Goal: Use online tool/utility: Utilize a website feature to perform a specific function

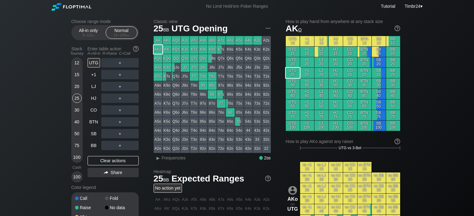
scroll to position [31, 0]
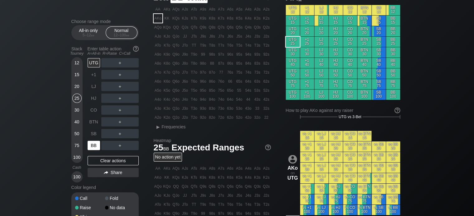
click at [91, 146] on div "BB" at bounding box center [93, 145] width 12 height 9
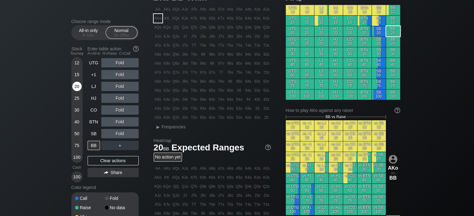
click at [78, 89] on div "20" at bounding box center [76, 86] width 9 height 9
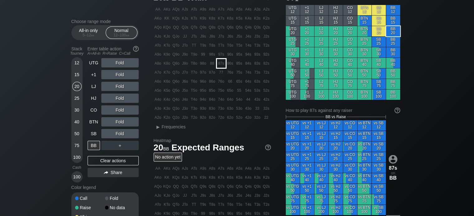
click at [223, 64] on div "87s" at bounding box center [221, 63] width 9 height 9
click at [120, 123] on div "R ✕" at bounding box center [120, 121] width 12 height 9
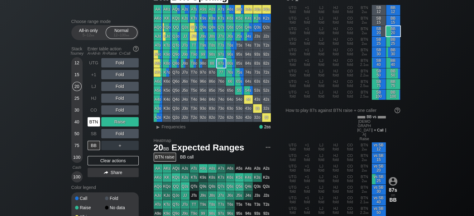
click at [90, 123] on div "BTN" at bounding box center [93, 121] width 12 height 9
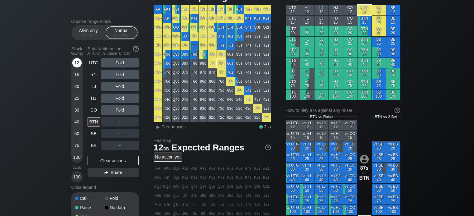
click at [76, 63] on div "12" at bounding box center [76, 62] width 9 height 9
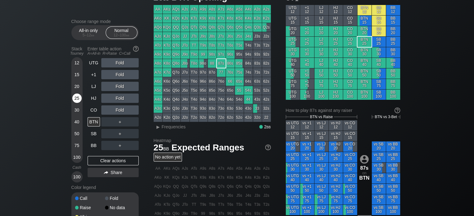
click at [74, 99] on div "25" at bounding box center [76, 98] width 9 height 9
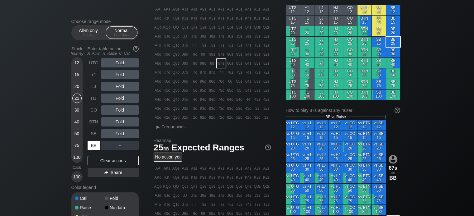
click at [92, 145] on div "BB" at bounding box center [93, 145] width 12 height 9
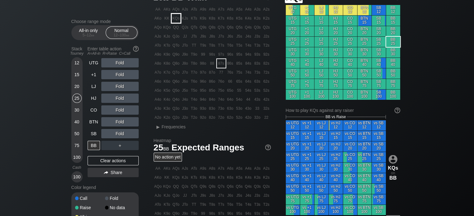
click at [176, 20] on div "KQs" at bounding box center [176, 18] width 9 height 9
click at [120, 65] on div "R ✕" at bounding box center [120, 62] width 12 height 9
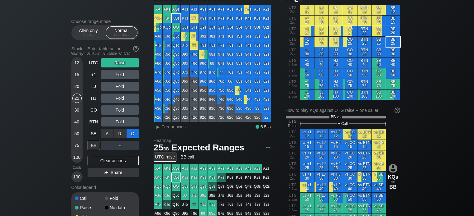
click at [127, 134] on div "C ✕" at bounding box center [132, 133] width 12 height 9
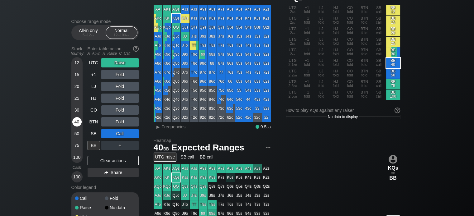
click at [76, 124] on div "40" at bounding box center [76, 121] width 9 height 9
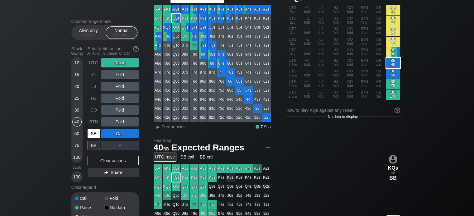
click at [94, 133] on div "SB" at bounding box center [93, 133] width 12 height 9
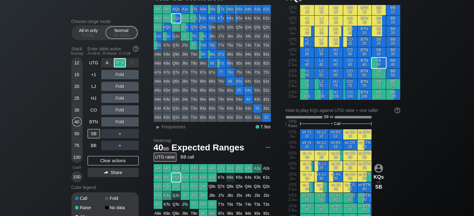
click at [118, 62] on div "R ✕" at bounding box center [120, 62] width 12 height 9
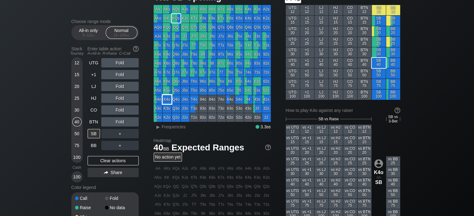
click at [166, 100] on div "K4o" at bounding box center [167, 99] width 9 height 9
click at [121, 123] on div "R ✕" at bounding box center [120, 121] width 12 height 9
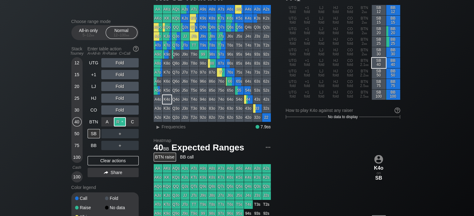
click at [120, 122] on div "R ✕" at bounding box center [120, 121] width 12 height 9
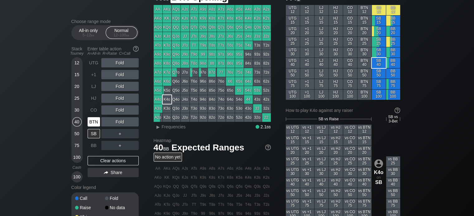
click at [91, 123] on div "BTN" at bounding box center [93, 121] width 12 height 9
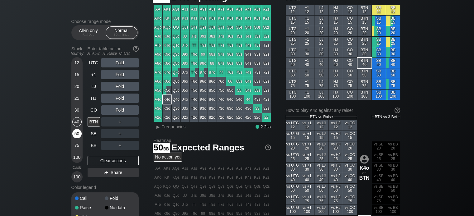
click at [77, 135] on div "50" at bounding box center [76, 133] width 9 height 9
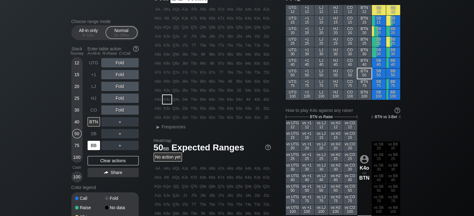
click at [94, 146] on div "BB" at bounding box center [93, 145] width 12 height 9
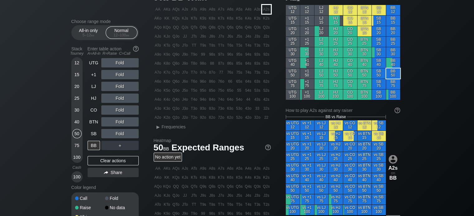
click at [264, 8] on div "A2s" at bounding box center [266, 9] width 9 height 9
click at [109, 65] on div "A ✕" at bounding box center [107, 62] width 12 height 9
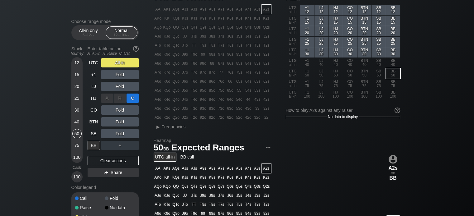
click at [135, 97] on div "C ✕" at bounding box center [132, 98] width 12 height 9
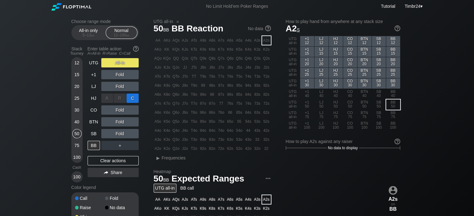
click at [128, 99] on div "C ✕" at bounding box center [132, 98] width 12 height 9
click at [105, 62] on div "A ✕" at bounding box center [107, 62] width 12 height 9
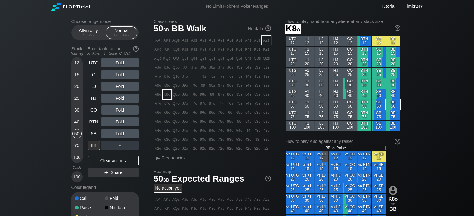
click at [167, 97] on div "K8o" at bounding box center [167, 94] width 9 height 9
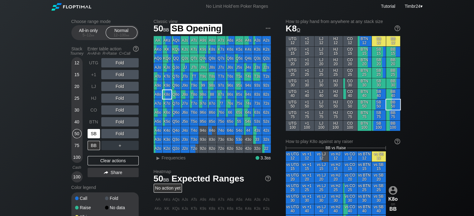
click at [91, 135] on div "SB" at bounding box center [93, 133] width 12 height 9
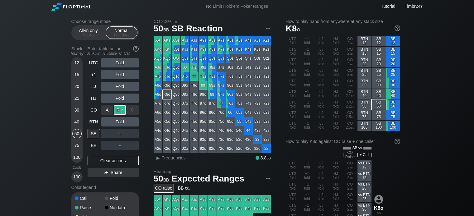
click at [118, 108] on div "R ✕" at bounding box center [120, 110] width 12 height 9
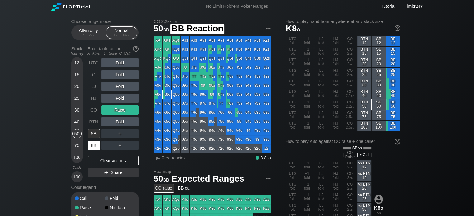
click at [91, 145] on div "BB" at bounding box center [93, 145] width 12 height 9
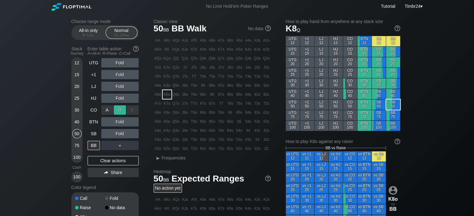
click at [118, 113] on div "R ✕" at bounding box center [120, 110] width 12 height 9
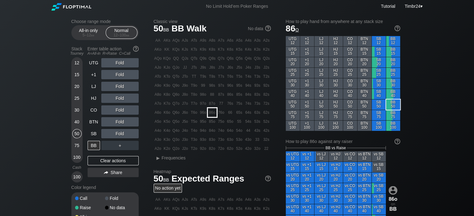
click at [214, 114] on div "86o" at bounding box center [212, 112] width 9 height 9
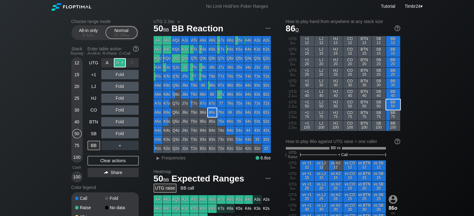
click at [120, 60] on div "R ✕" at bounding box center [120, 62] width 12 height 9
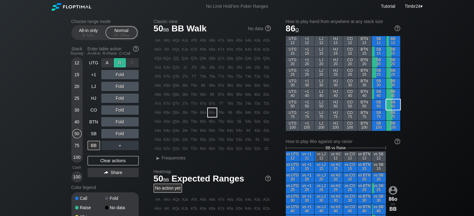
click at [121, 63] on div "R ✕" at bounding box center [120, 62] width 12 height 9
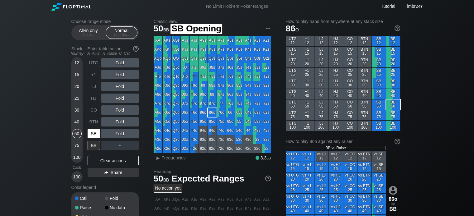
click at [90, 132] on div "SB" at bounding box center [93, 133] width 12 height 9
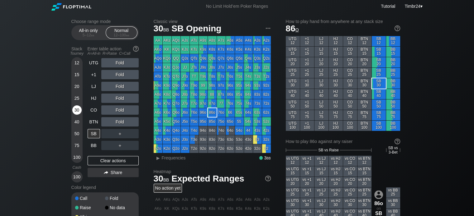
click at [78, 110] on div "30" at bounding box center [76, 110] width 9 height 9
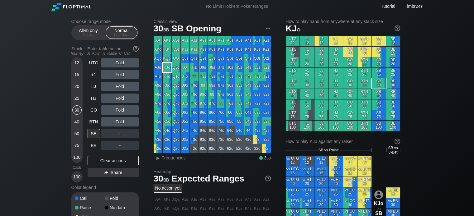
click at [166, 67] on div "KJo" at bounding box center [167, 67] width 9 height 9
click at [119, 121] on div "R ✕" at bounding box center [120, 121] width 12 height 9
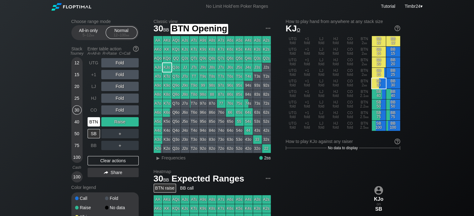
click at [94, 122] on div "BTN" at bounding box center [93, 121] width 12 height 9
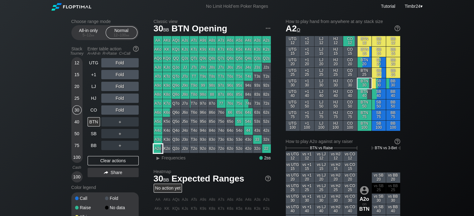
click at [159, 150] on div "A2o" at bounding box center [157, 148] width 9 height 9
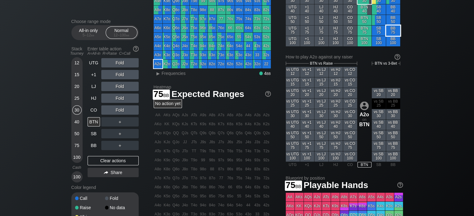
scroll to position [85, 0]
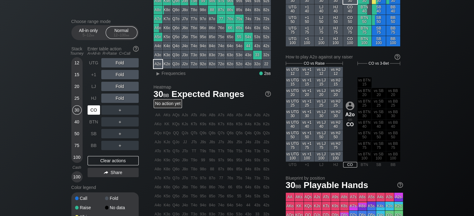
click at [95, 107] on div "CO" at bounding box center [93, 110] width 12 height 9
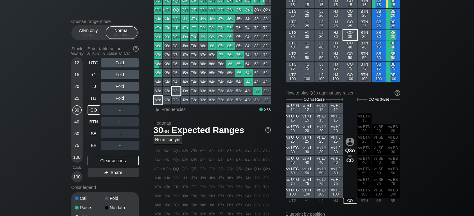
scroll to position [44, 0]
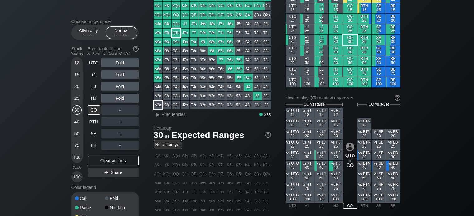
click at [176, 34] on div "QTo" at bounding box center [176, 33] width 9 height 9
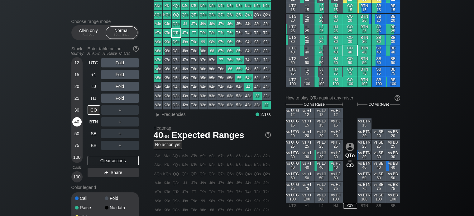
click at [75, 121] on div "40" at bounding box center [76, 121] width 9 height 9
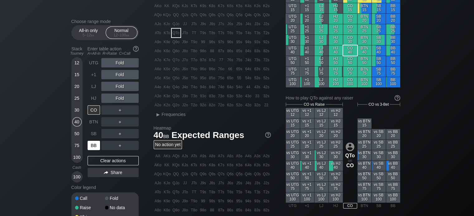
click at [94, 142] on div "BB" at bounding box center [93, 145] width 12 height 9
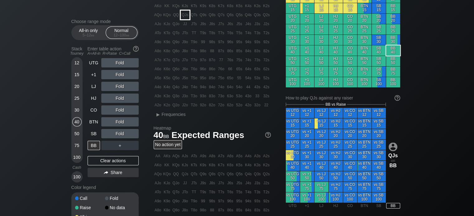
click at [187, 17] on div "QJs" at bounding box center [185, 15] width 9 height 9
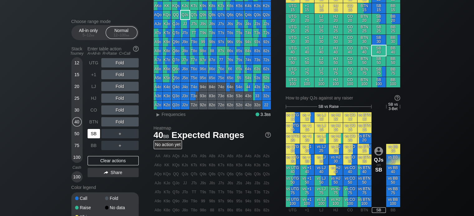
click at [95, 134] on div "SB" at bounding box center [93, 133] width 12 height 9
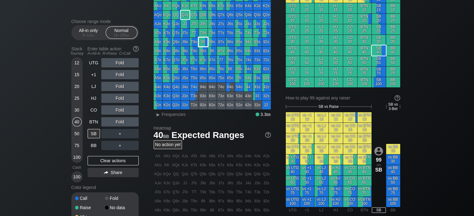
click at [205, 44] on div "99" at bounding box center [203, 42] width 9 height 9
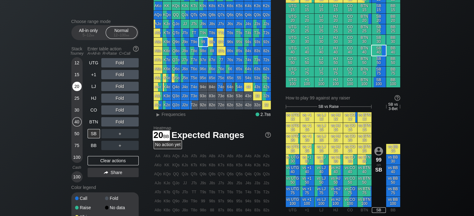
click at [75, 88] on div "20" at bounding box center [76, 86] width 9 height 9
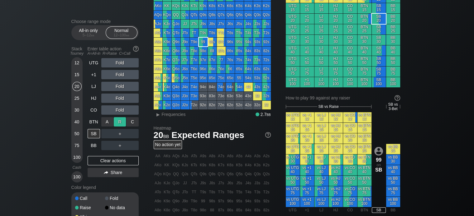
click at [122, 124] on div "R ✕" at bounding box center [120, 121] width 12 height 9
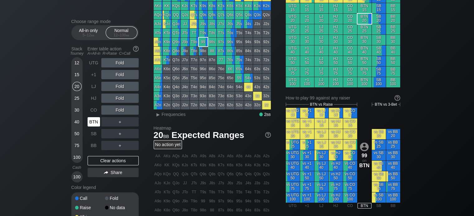
click at [95, 122] on div "BTN" at bounding box center [93, 121] width 12 height 9
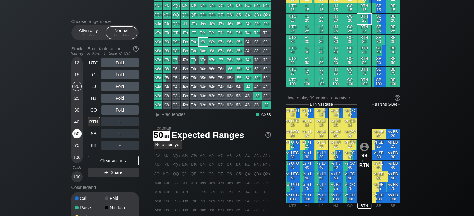
click at [73, 139] on div "50" at bounding box center [76, 135] width 9 height 12
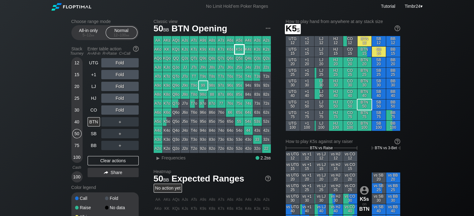
click at [236, 52] on div "K5s" at bounding box center [239, 49] width 9 height 9
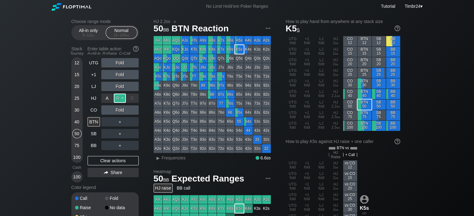
click at [121, 98] on div "R ✕" at bounding box center [120, 98] width 12 height 9
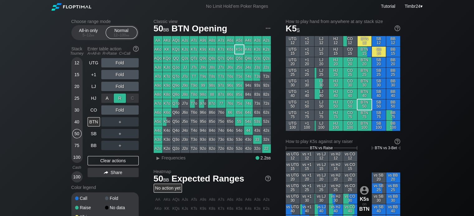
click at [121, 98] on div "R ✕" at bounding box center [120, 98] width 12 height 9
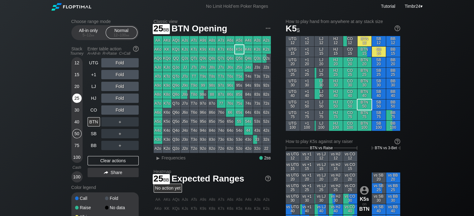
click at [76, 102] on div "25" at bounding box center [76, 98] width 9 height 9
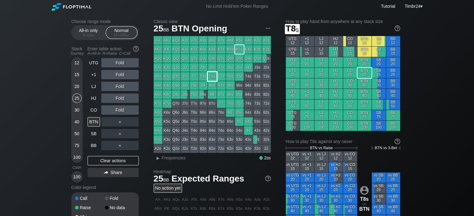
click at [212, 79] on div "T8s" at bounding box center [212, 76] width 9 height 9
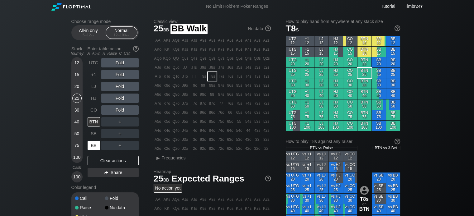
click at [93, 149] on div "BB" at bounding box center [93, 145] width 12 height 9
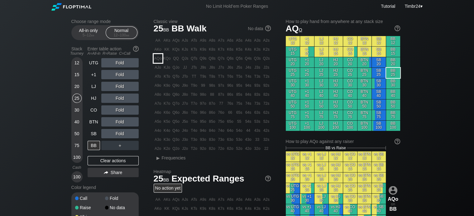
click at [159, 58] on div "AQo" at bounding box center [157, 58] width 9 height 9
click at [74, 87] on div "20" at bounding box center [76, 86] width 9 height 9
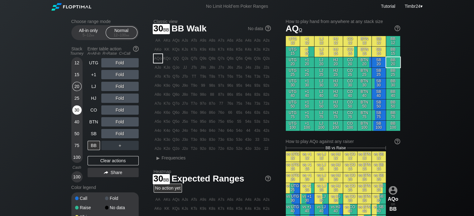
click at [78, 110] on div "30" at bounding box center [76, 110] width 9 height 9
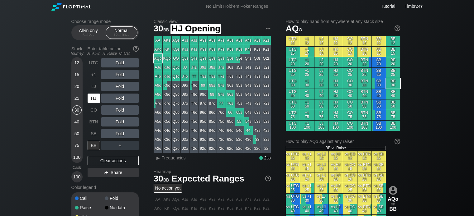
click at [93, 96] on div "HJ" at bounding box center [93, 98] width 12 height 9
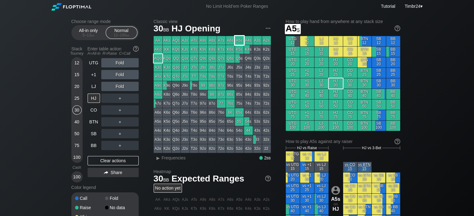
click at [240, 39] on div "A5s" at bounding box center [239, 40] width 9 height 9
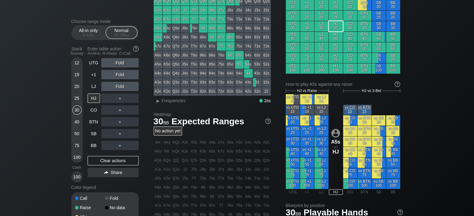
scroll to position [60, 0]
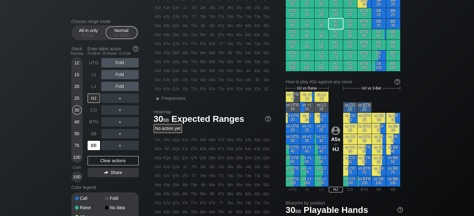
click at [91, 144] on div "BB" at bounding box center [93, 145] width 12 height 9
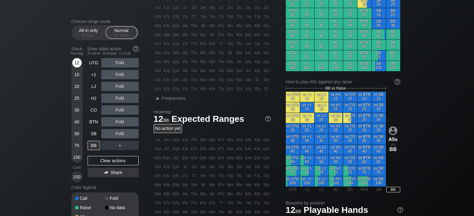
click at [77, 61] on div "12" at bounding box center [76, 62] width 9 height 9
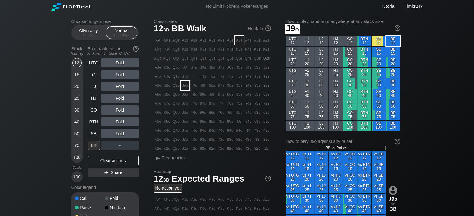
click at [187, 86] on div "J9o" at bounding box center [185, 85] width 9 height 9
click at [121, 61] on div "R ✕" at bounding box center [120, 62] width 12 height 9
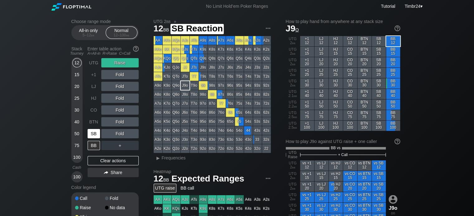
click at [95, 137] on div "SB" at bounding box center [93, 133] width 12 height 9
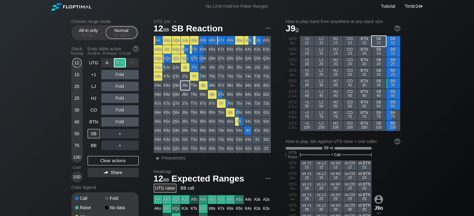
click at [117, 63] on div "R ✕" at bounding box center [120, 62] width 12 height 9
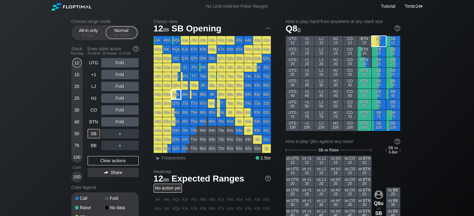
click at [178, 97] on div "Q8o" at bounding box center [176, 94] width 9 height 9
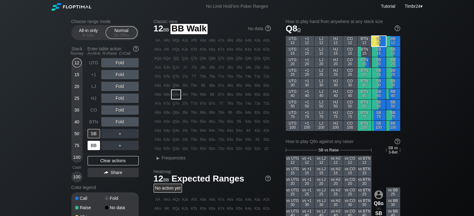
click at [95, 144] on div "BB" at bounding box center [93, 145] width 12 height 9
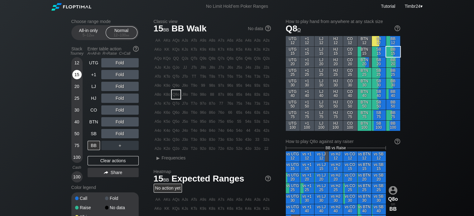
click at [79, 71] on div "15" at bounding box center [76, 74] width 9 height 9
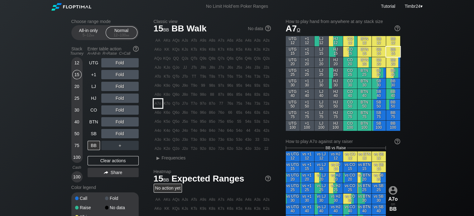
click at [159, 103] on div "A7o" at bounding box center [157, 103] width 9 height 9
click at [119, 122] on div "R ✕" at bounding box center [120, 121] width 12 height 9
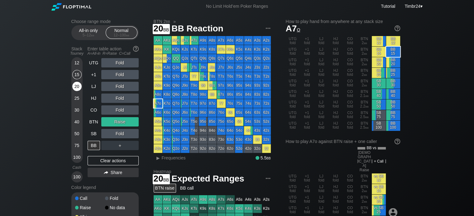
click at [77, 86] on div "20" at bounding box center [76, 86] width 9 height 9
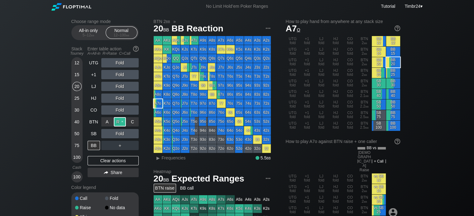
click at [114, 120] on div "R ✕" at bounding box center [120, 121] width 12 height 9
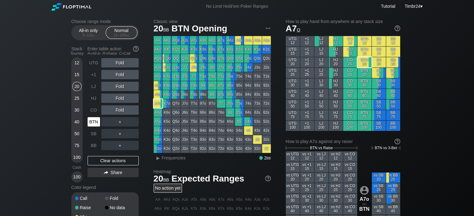
click at [94, 120] on div "BTN" at bounding box center [93, 121] width 12 height 9
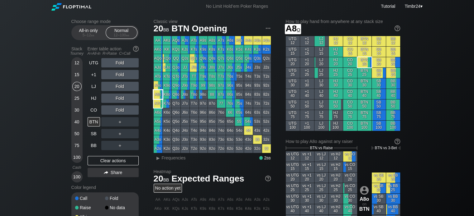
click at [160, 94] on div "A8o" at bounding box center [157, 94] width 9 height 9
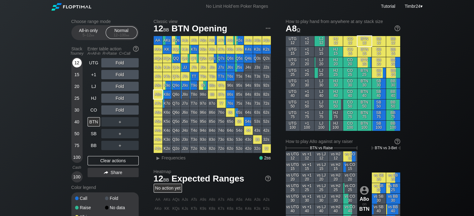
click at [76, 64] on div "12" at bounding box center [76, 62] width 9 height 9
click at [120, 64] on div "R ✕" at bounding box center [120, 62] width 12 height 9
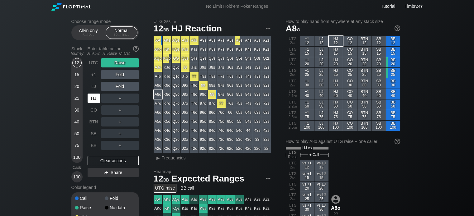
click at [93, 97] on div "HJ" at bounding box center [93, 98] width 12 height 9
click at [121, 63] on div "R ✕" at bounding box center [120, 62] width 12 height 9
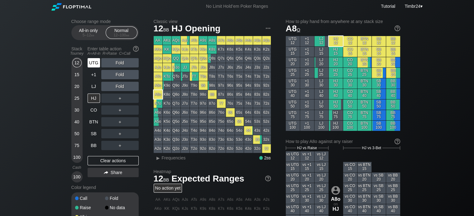
click at [93, 59] on div "UTG" at bounding box center [93, 62] width 12 height 9
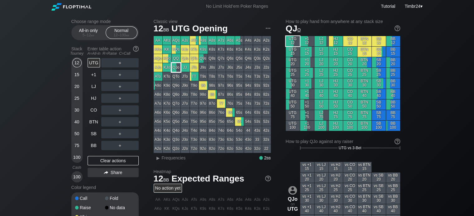
click at [179, 67] on div "QJo" at bounding box center [176, 67] width 9 height 9
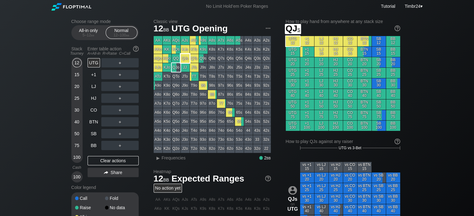
click at [186, 59] on div "QJs" at bounding box center [185, 58] width 9 height 9
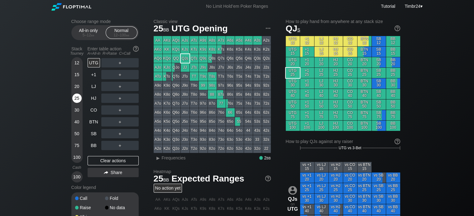
click at [76, 106] on div "25" at bounding box center [76, 100] width 9 height 12
click at [78, 110] on div "30" at bounding box center [76, 110] width 9 height 9
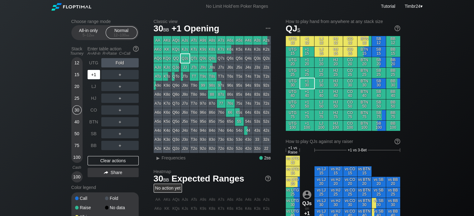
click at [96, 73] on div "+1" at bounding box center [93, 74] width 12 height 9
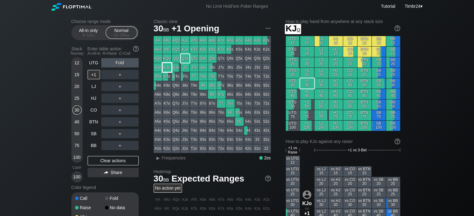
click at [167, 67] on div "KJo" at bounding box center [167, 67] width 9 height 9
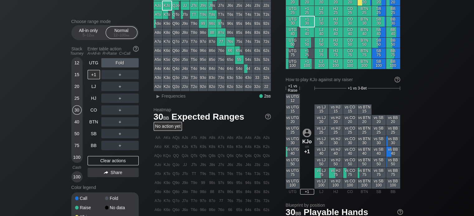
scroll to position [56, 0]
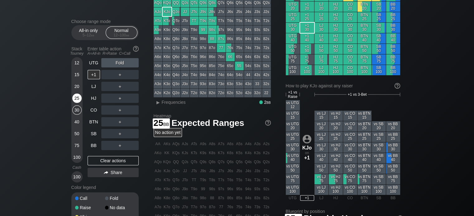
click at [74, 101] on div "25" at bounding box center [76, 98] width 9 height 9
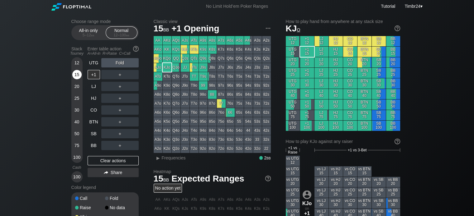
click at [78, 72] on div "15" at bounding box center [76, 74] width 9 height 9
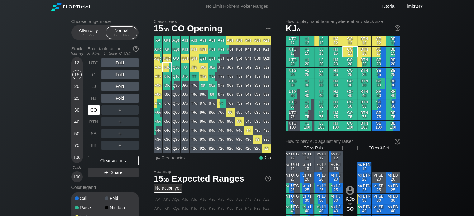
click at [94, 109] on div "CO" at bounding box center [93, 110] width 12 height 9
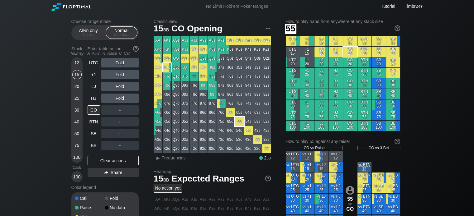
click at [239, 120] on div "55" at bounding box center [239, 121] width 9 height 9
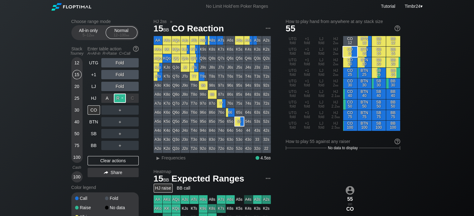
click at [120, 99] on div "R ✕" at bounding box center [120, 98] width 12 height 9
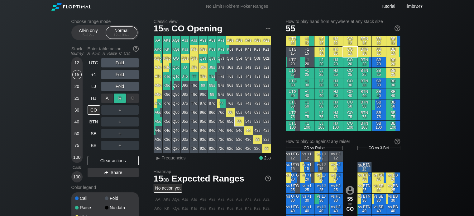
click at [120, 99] on div "R ✕" at bounding box center [120, 98] width 12 height 9
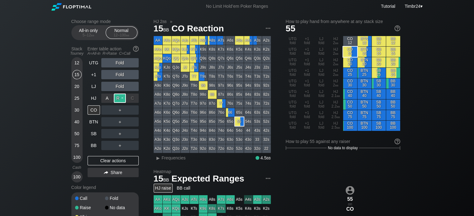
click at [117, 100] on div "R ✕" at bounding box center [120, 98] width 12 height 9
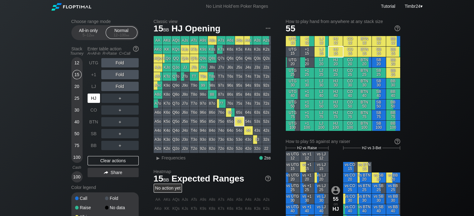
click at [91, 101] on div "HJ" at bounding box center [93, 98] width 12 height 9
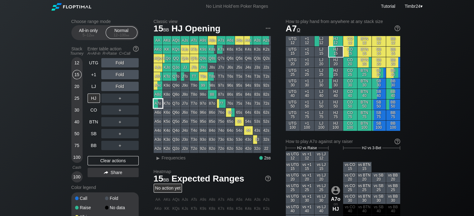
click at [157, 103] on div "A7o" at bounding box center [157, 103] width 9 height 9
click at [174, 161] on span "▸ Frequencies" at bounding box center [169, 157] width 32 height 7
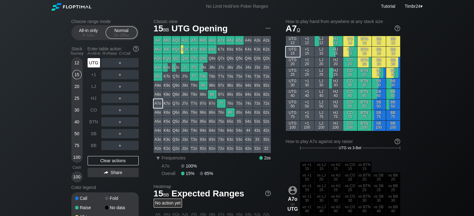
click at [94, 61] on div "UTG" at bounding box center [93, 62] width 12 height 9
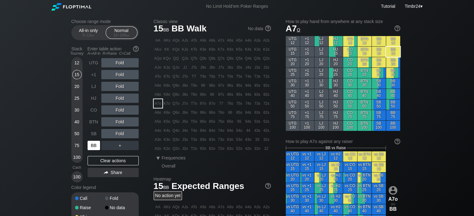
click at [96, 147] on div "BB" at bounding box center [93, 145] width 12 height 9
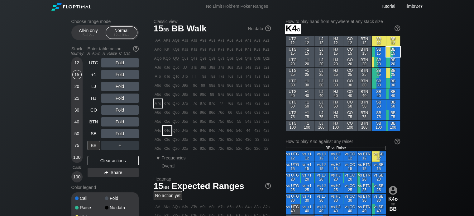
click at [169, 131] on div "K4o" at bounding box center [167, 130] width 9 height 9
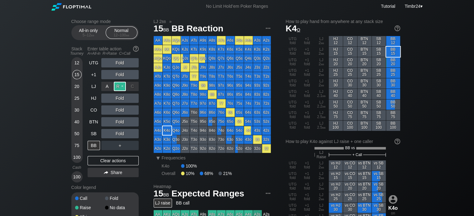
click at [123, 86] on div "R ✕" at bounding box center [120, 86] width 12 height 9
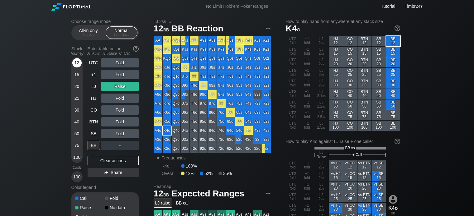
click at [78, 65] on div "12" at bounding box center [76, 62] width 9 height 9
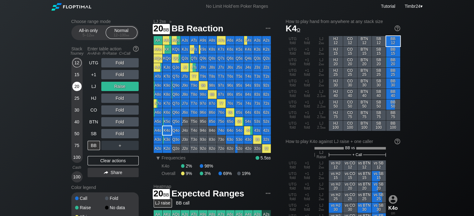
click at [74, 84] on div "20" at bounding box center [76, 86] width 9 height 9
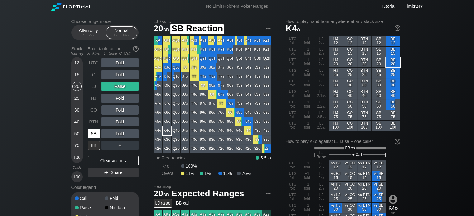
click at [94, 131] on div "SB" at bounding box center [93, 133] width 12 height 9
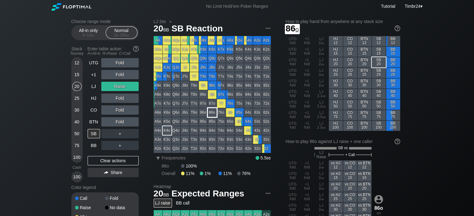
click at [212, 114] on div "86o" at bounding box center [212, 112] width 9 height 9
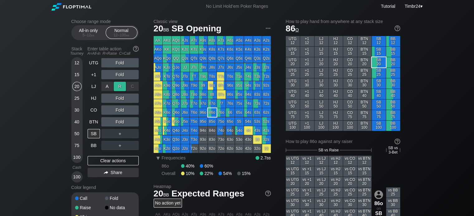
click at [120, 86] on div "R ✕" at bounding box center [120, 86] width 12 height 9
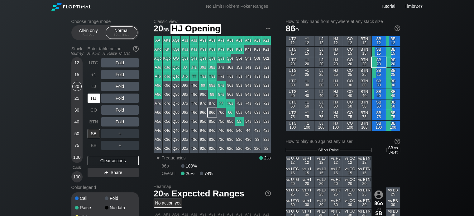
click at [97, 98] on div "HJ" at bounding box center [93, 98] width 12 height 9
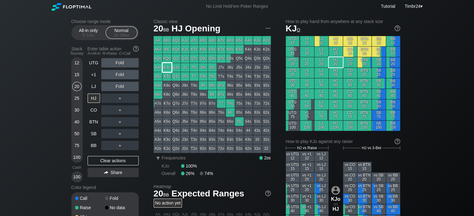
click at [170, 69] on div "KJo" at bounding box center [167, 67] width 9 height 9
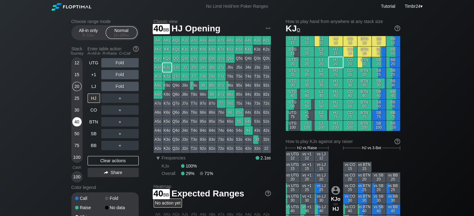
click at [76, 120] on div "40" at bounding box center [76, 121] width 9 height 9
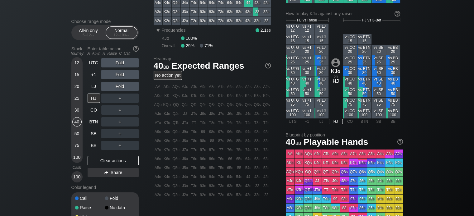
scroll to position [128, 0]
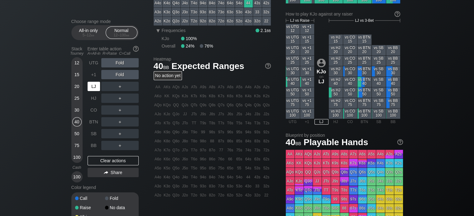
click at [97, 86] on div "LJ" at bounding box center [93, 86] width 12 height 9
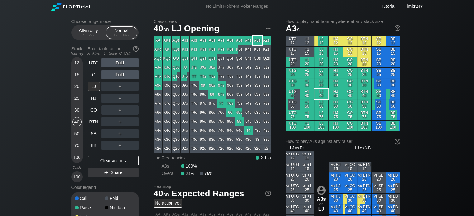
click at [259, 41] on div "A3s" at bounding box center [257, 40] width 9 height 9
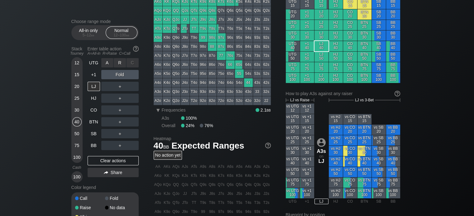
scroll to position [47, 0]
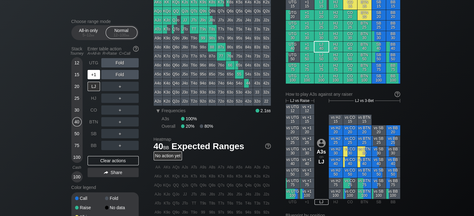
click at [97, 73] on div "+1" at bounding box center [93, 74] width 12 height 9
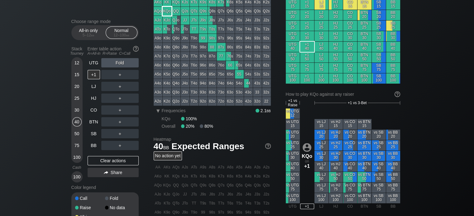
click at [164, 8] on div "KQo" at bounding box center [167, 11] width 9 height 9
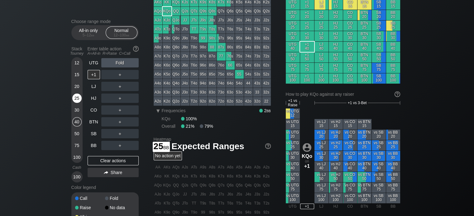
click at [76, 96] on div "25" at bounding box center [76, 98] width 9 height 9
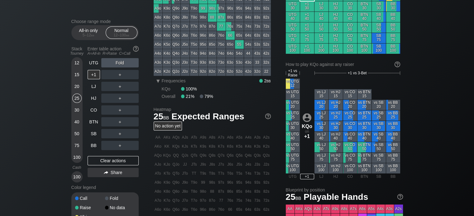
scroll to position [77, 0]
